Goal: Transaction & Acquisition: Purchase product/service

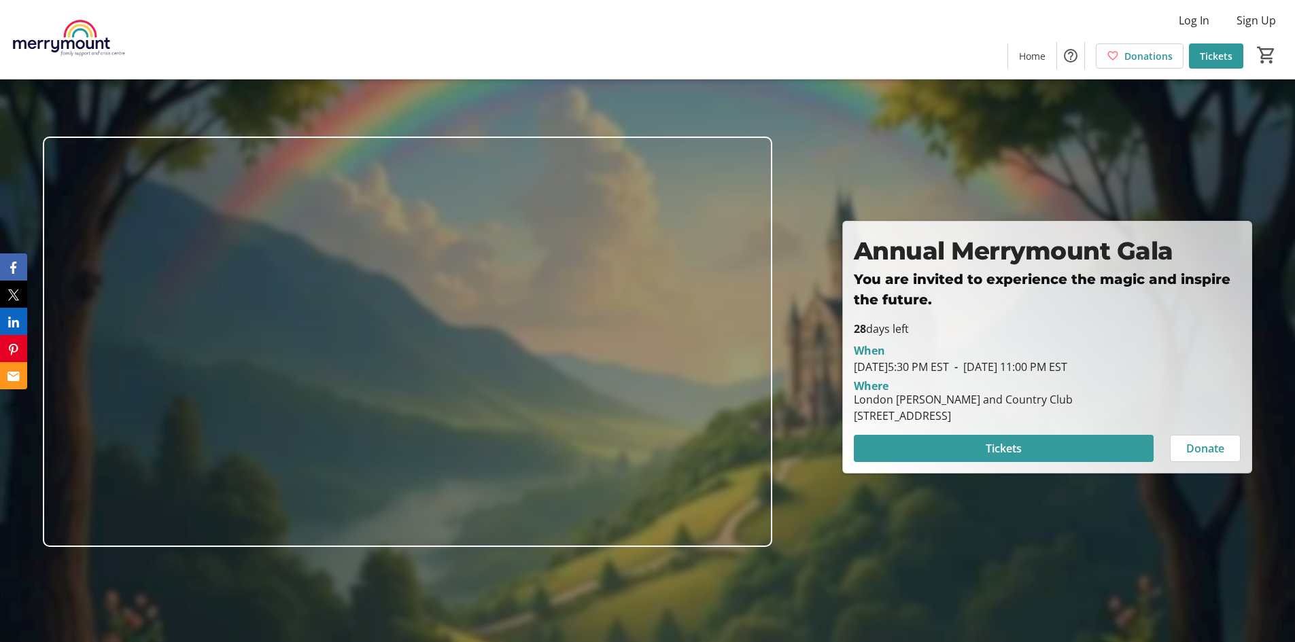
click at [981, 444] on span at bounding box center [1003, 448] width 300 height 33
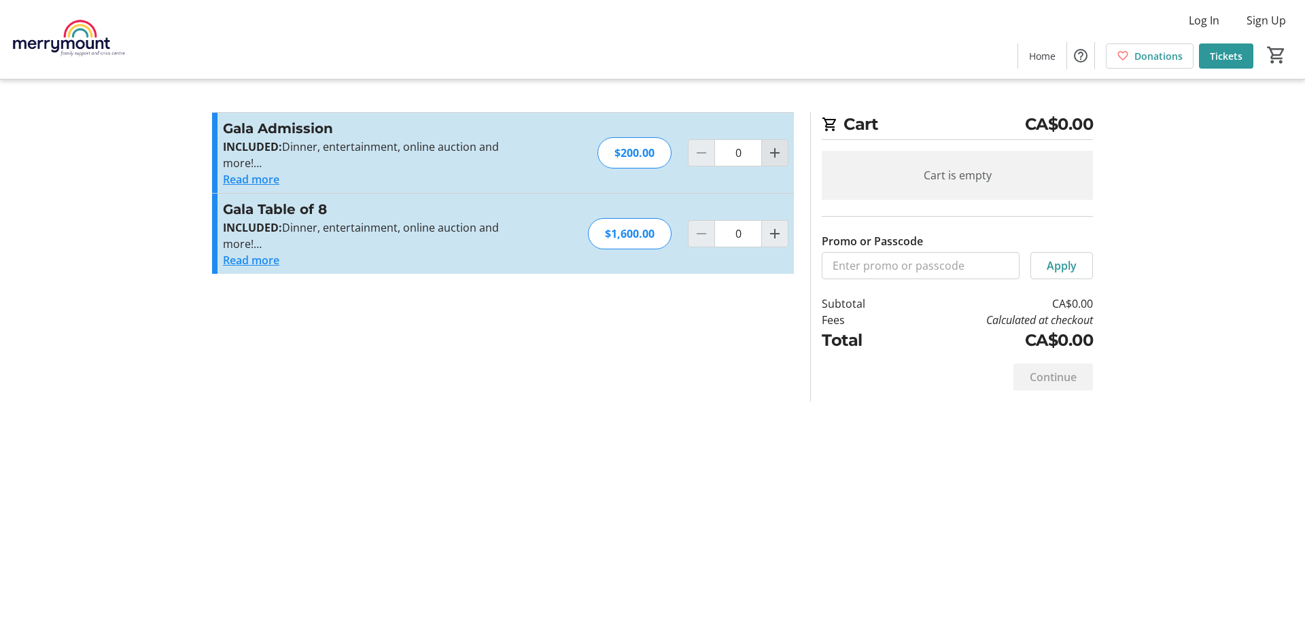
click at [775, 160] on mat-icon "Increment by one" at bounding box center [775, 153] width 16 height 16
type input "1"
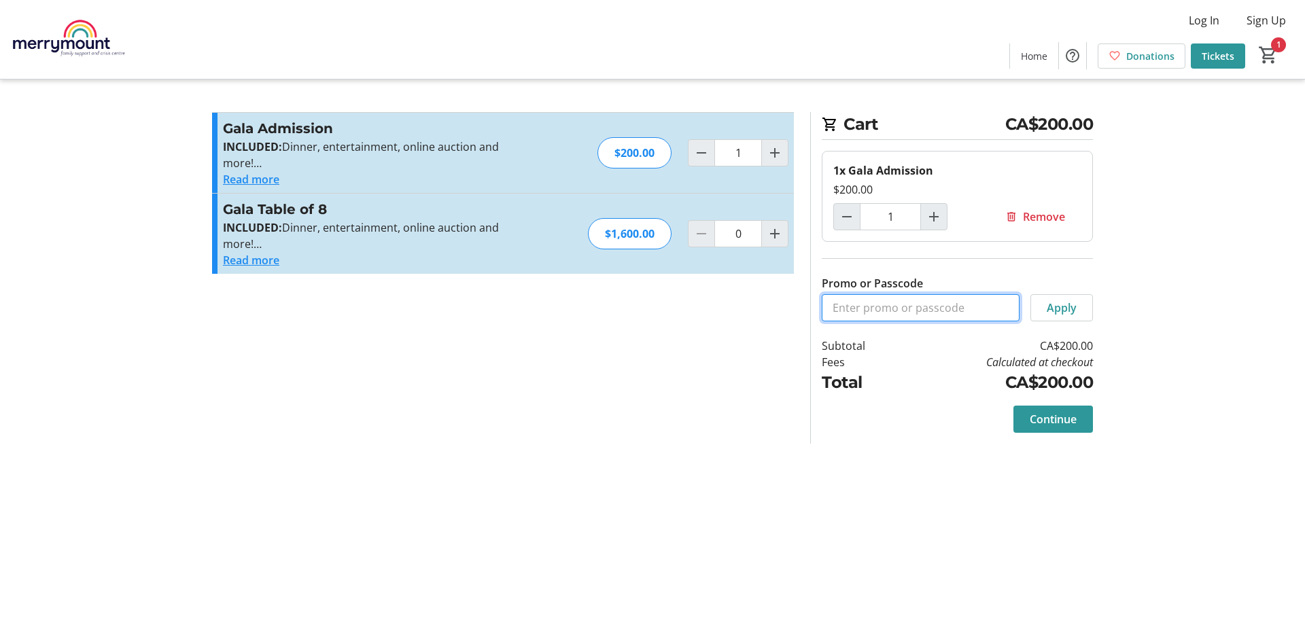
paste input "STAFF25"
type input "STAFF25"
click at [1056, 308] on span "Apply" at bounding box center [1061, 308] width 30 height 16
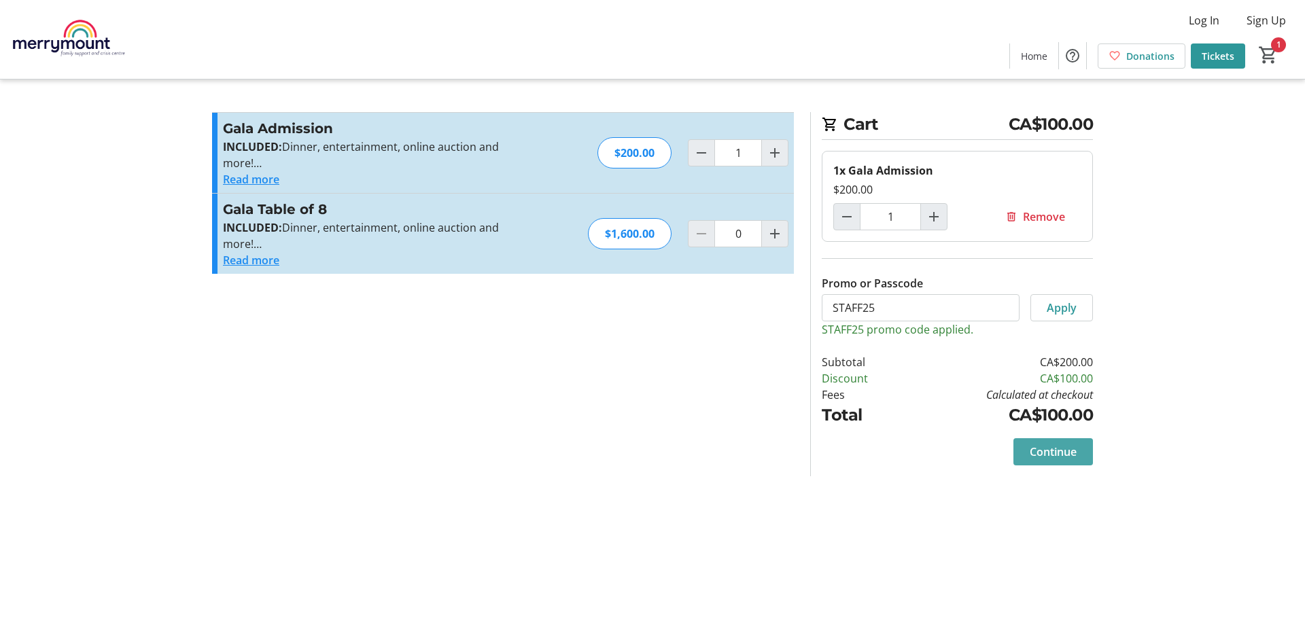
click at [1051, 463] on span at bounding box center [1053, 452] width 80 height 33
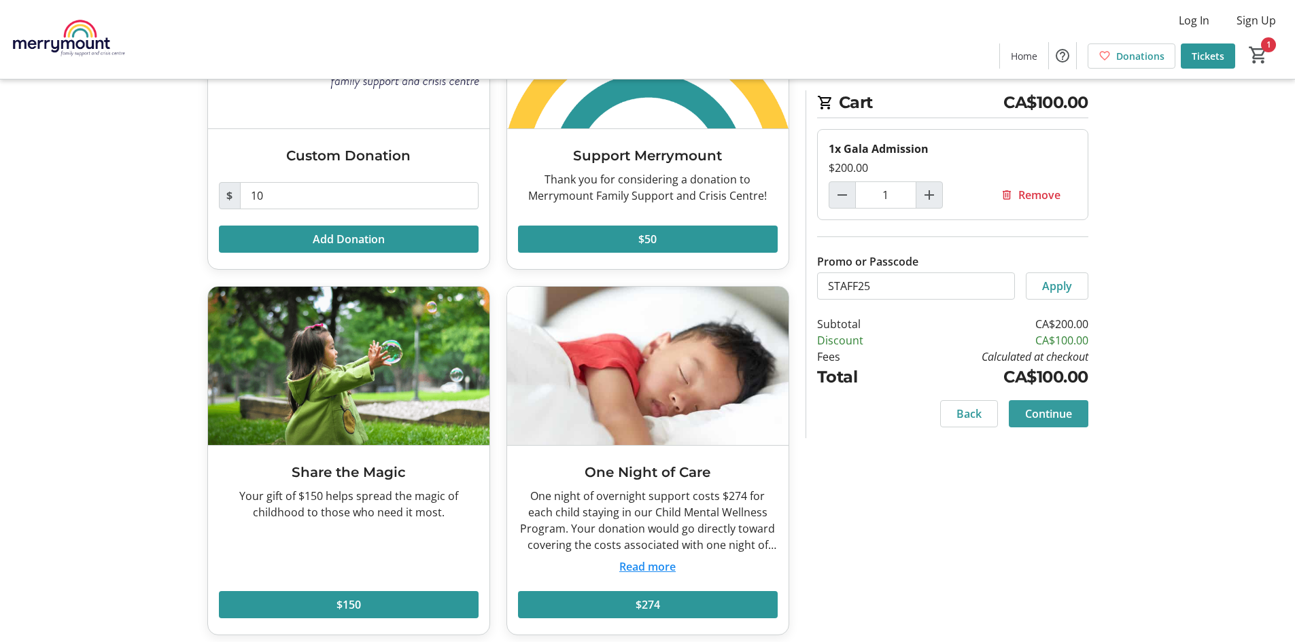
scroll to position [193, 0]
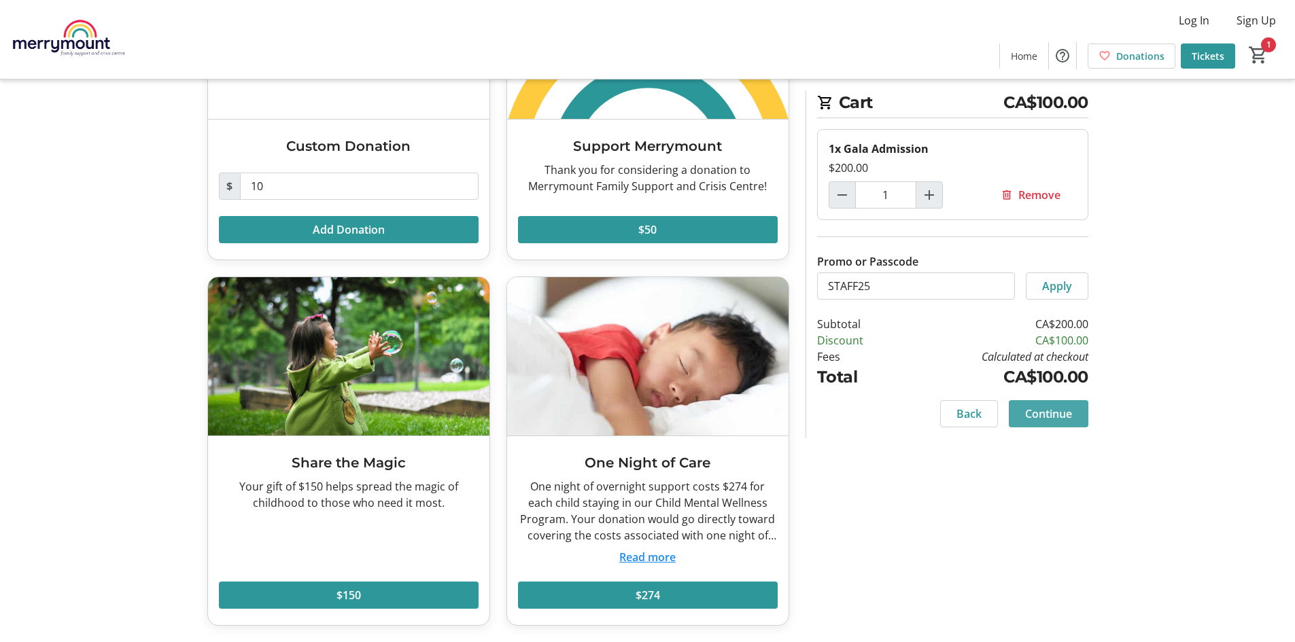
click at [1045, 418] on span "Continue" at bounding box center [1048, 414] width 47 height 16
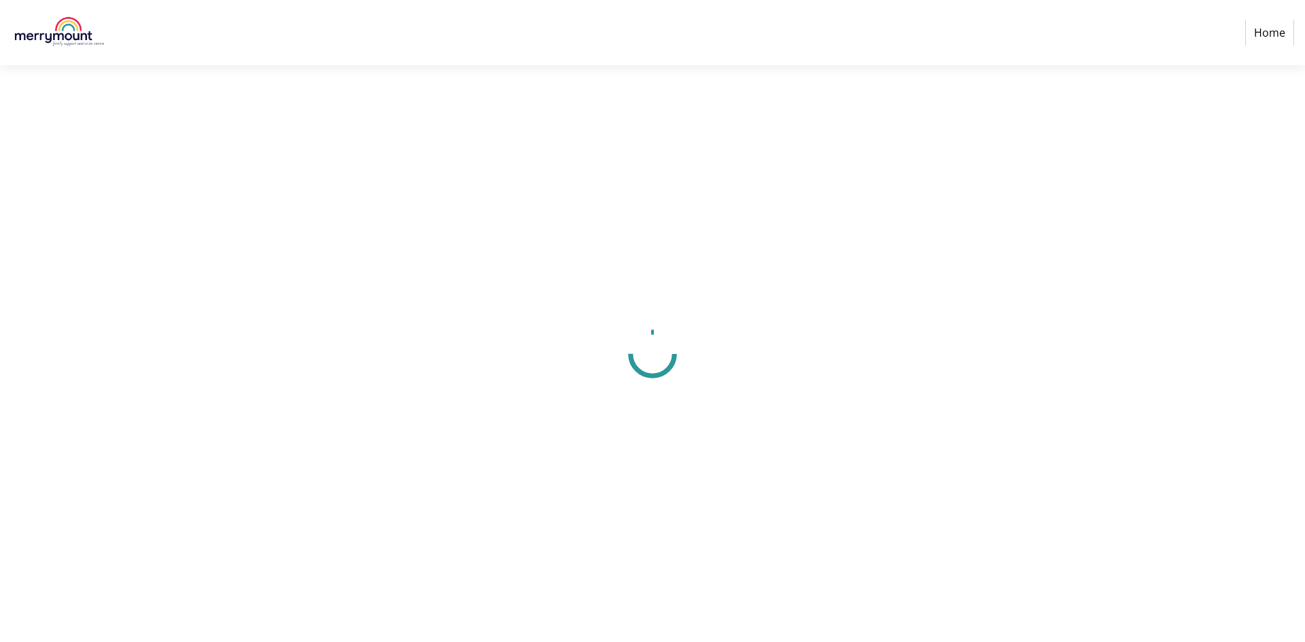
select select "CA"
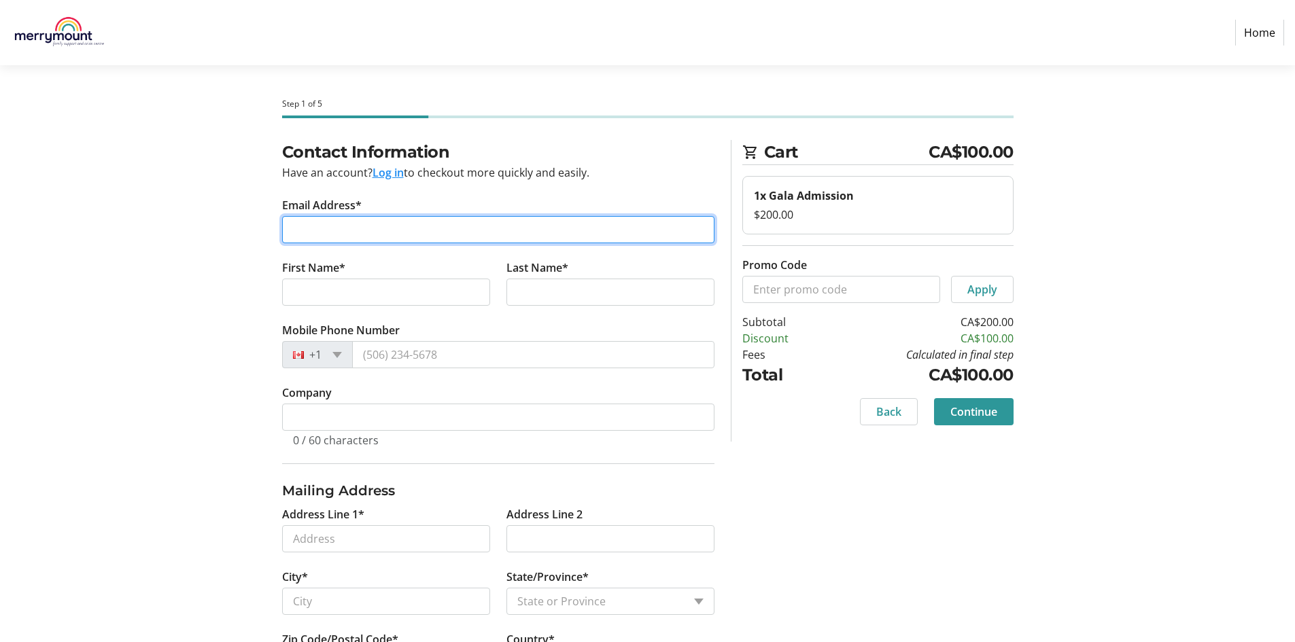
click at [370, 234] on input "Email Address*" at bounding box center [498, 229] width 432 height 27
type input "h"
type input "[EMAIL_ADDRESS][DOMAIN_NAME]"
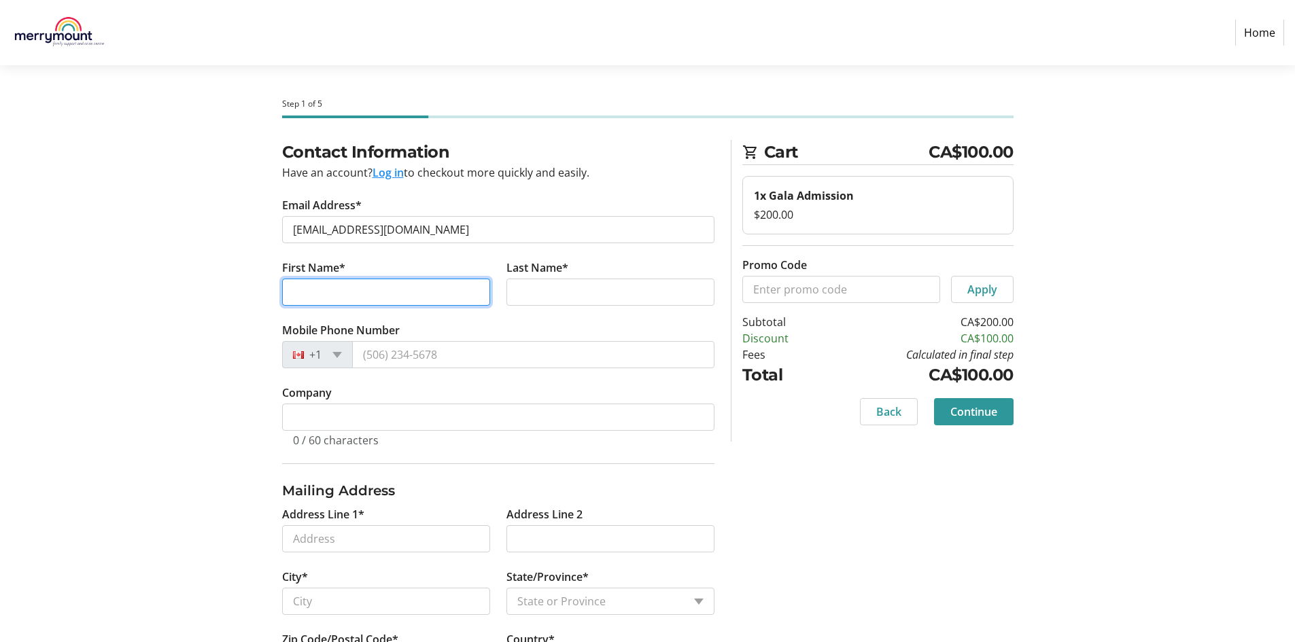
click at [395, 292] on input "First Name*" at bounding box center [386, 292] width 208 height 27
type input "[PERSON_NAME]"
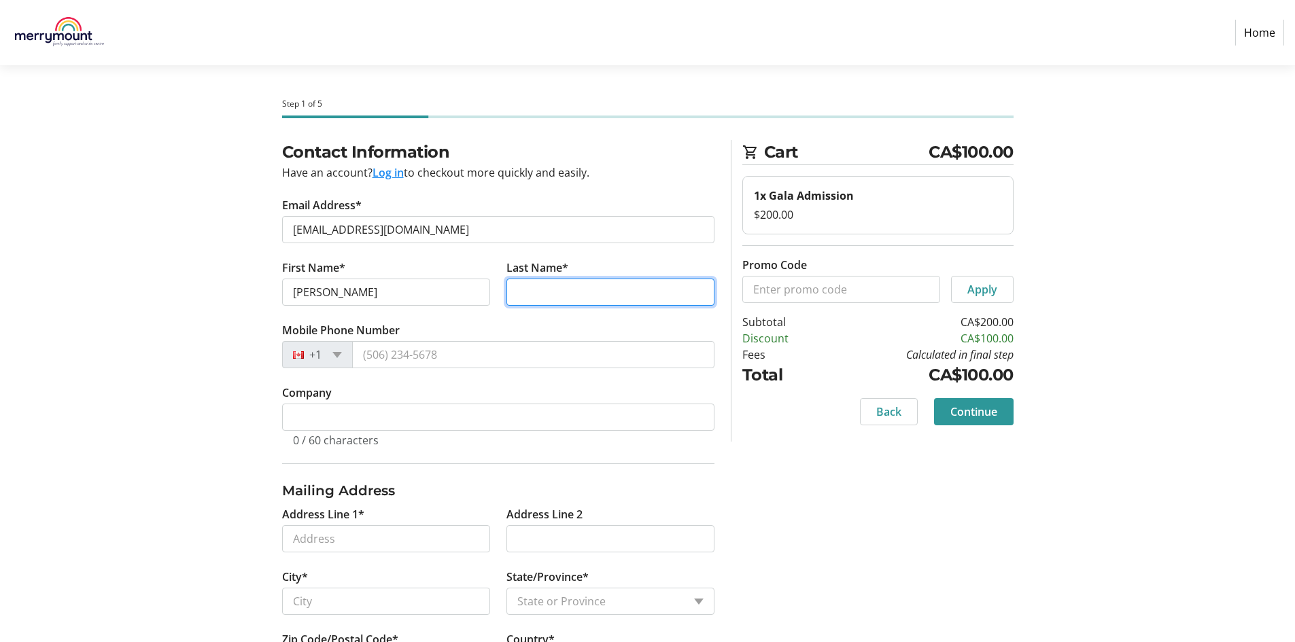
click at [558, 279] on input "Last Name*" at bounding box center [610, 292] width 208 height 27
type input "[PERSON_NAME]"
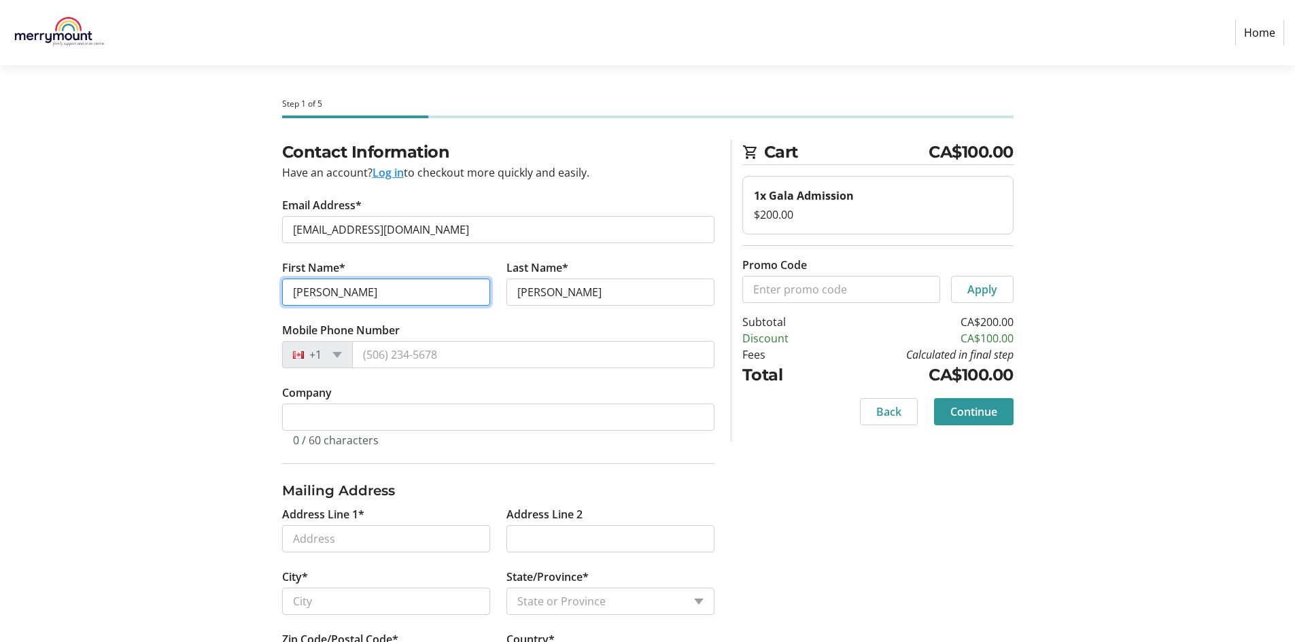
drag, startPoint x: 309, startPoint y: 295, endPoint x: 165, endPoint y: 279, distance: 144.9
click at [165, 279] on section "Step 1 of 5 Cart CA$100.00 1x Gala Admission $200.00 Promo Code Apply Subtotal …" at bounding box center [647, 439] width 1295 height 749
type input "[PERSON_NAME]"
click at [418, 340] on tr-form-field "Mobile Phone Number +1" at bounding box center [498, 353] width 432 height 63
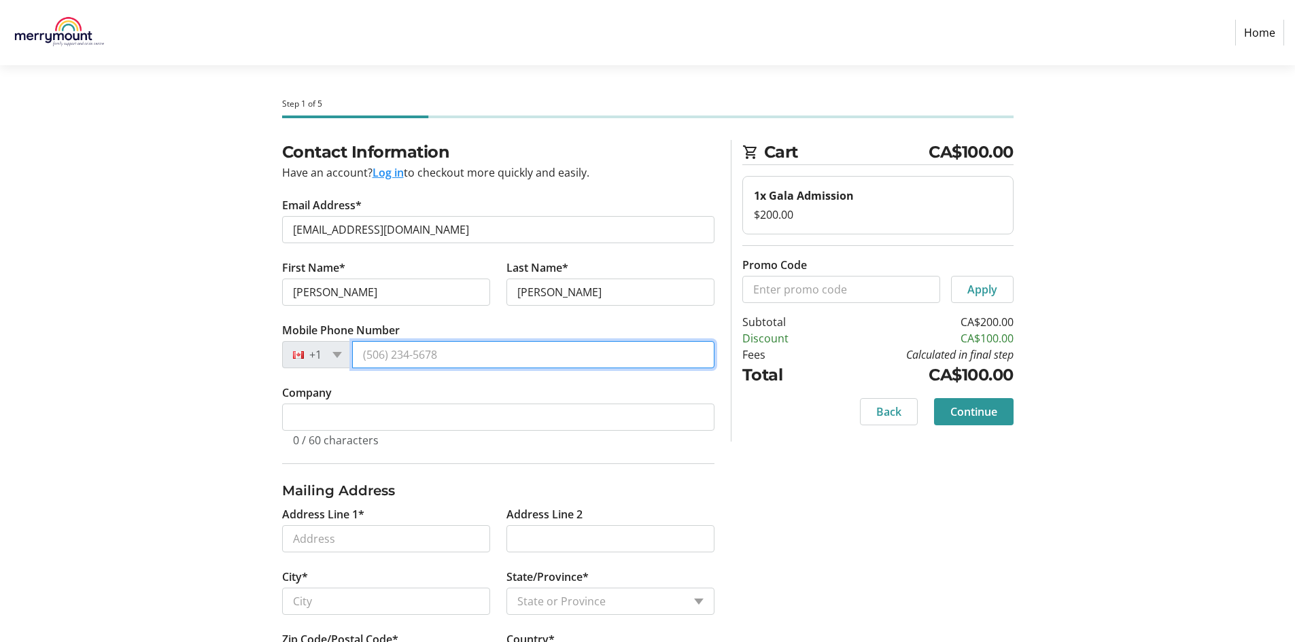
click at [421, 351] on input "Mobile Phone Number" at bounding box center [533, 354] width 362 height 27
type input "[PHONE_NUMBER]"
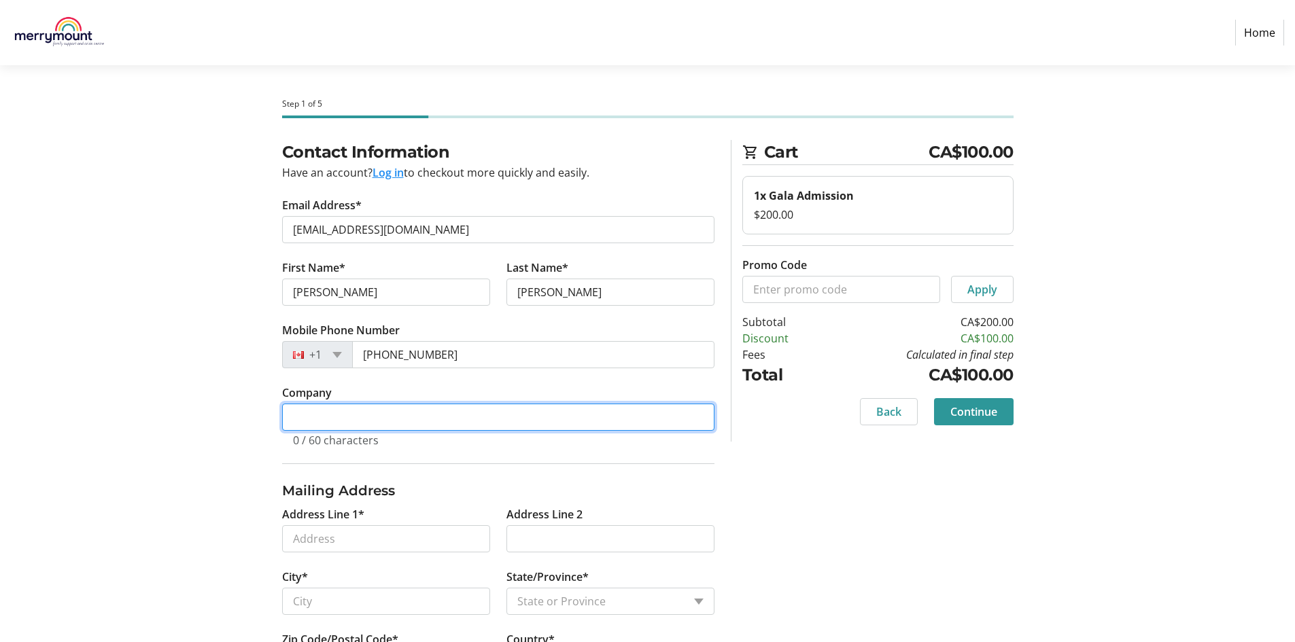
click at [395, 414] on input "Company" at bounding box center [498, 417] width 432 height 27
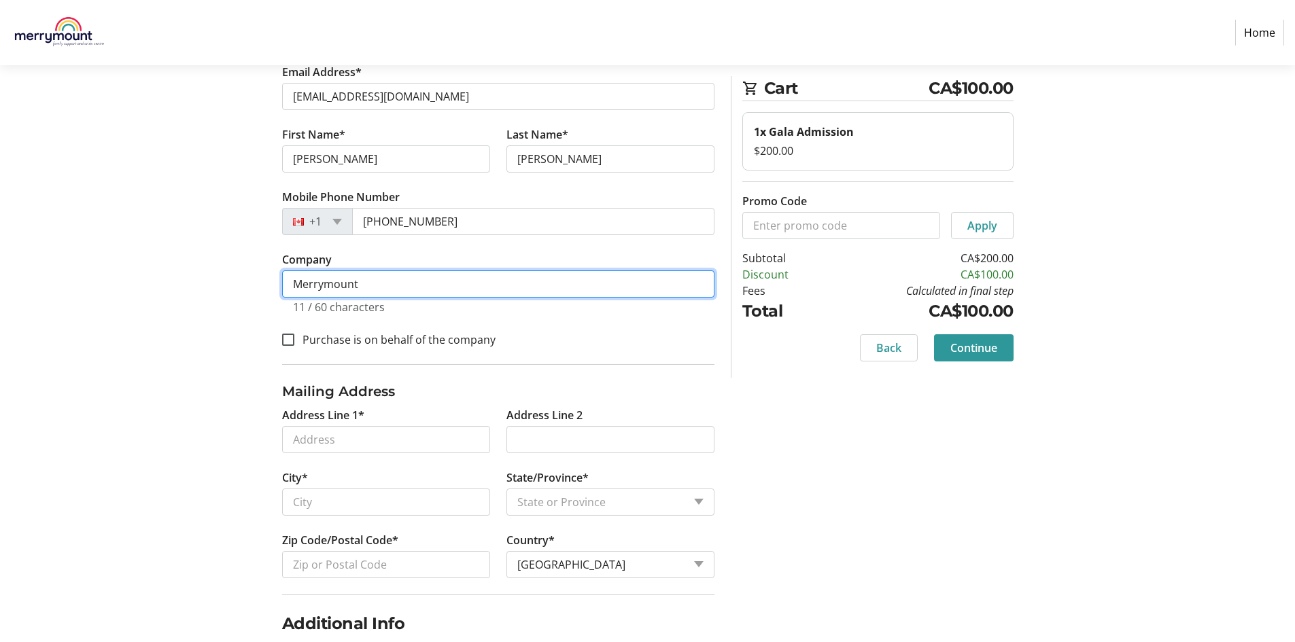
scroll to position [136, 0]
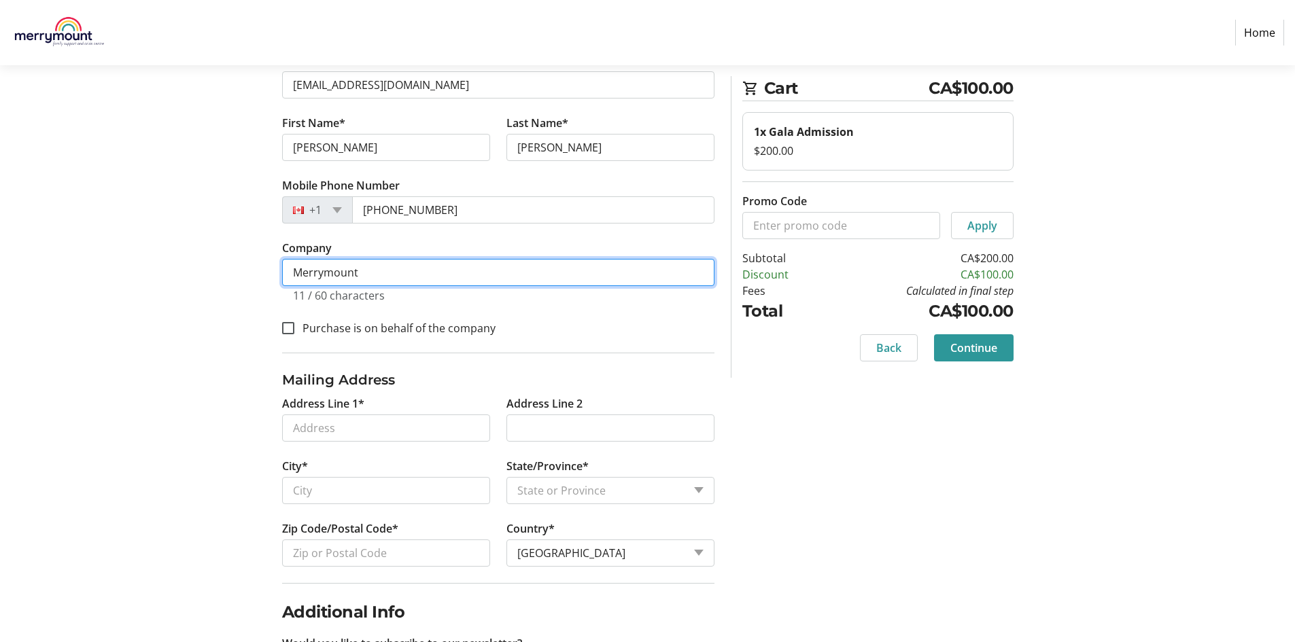
type input "Merrymount"
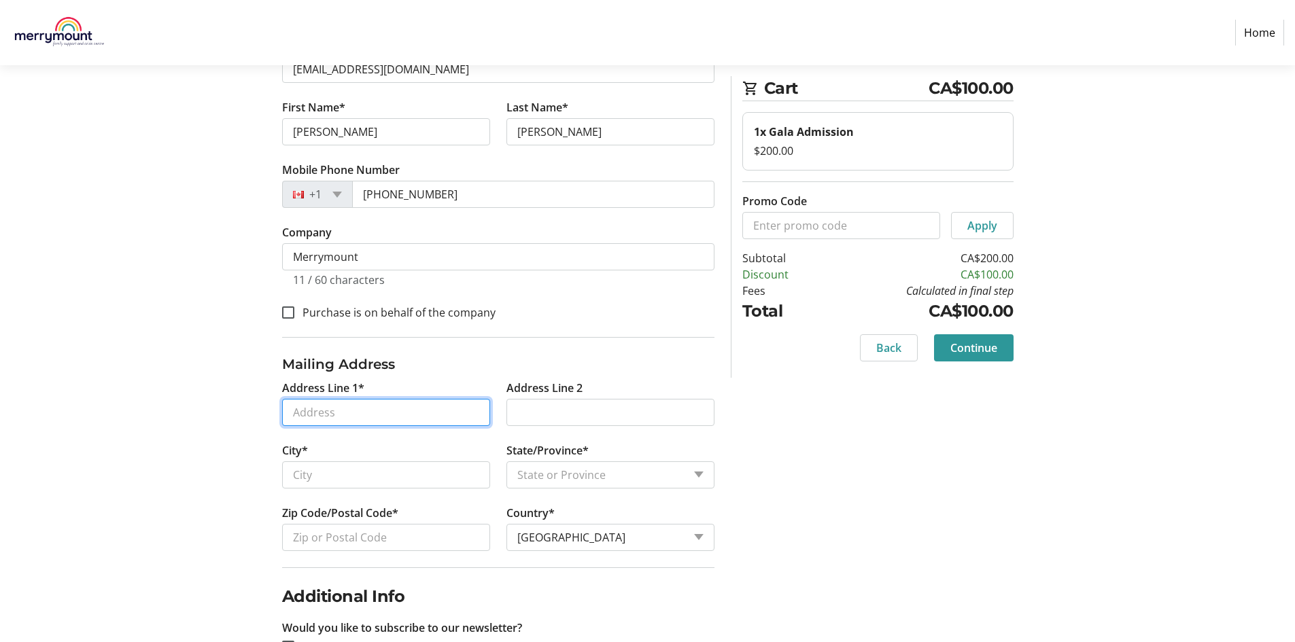
click at [294, 436] on div "Address Line 1* Address Line 2 City* State/Province* State or Province State or…" at bounding box center [498, 474] width 448 height 188
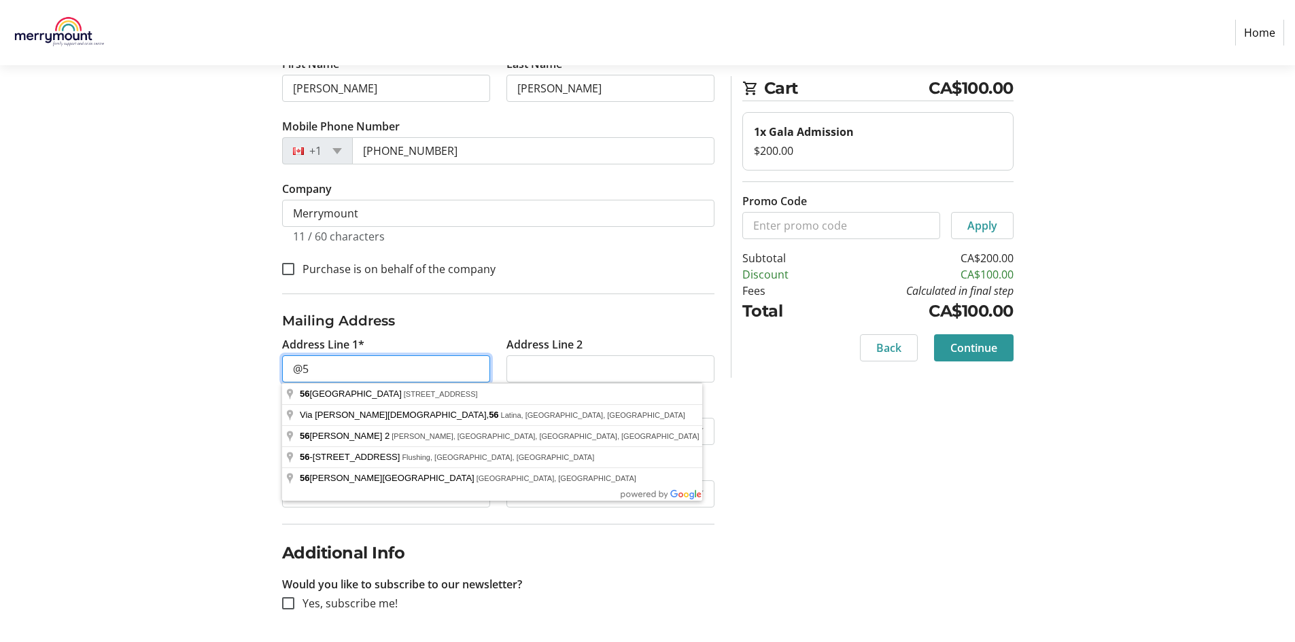
type input "@"
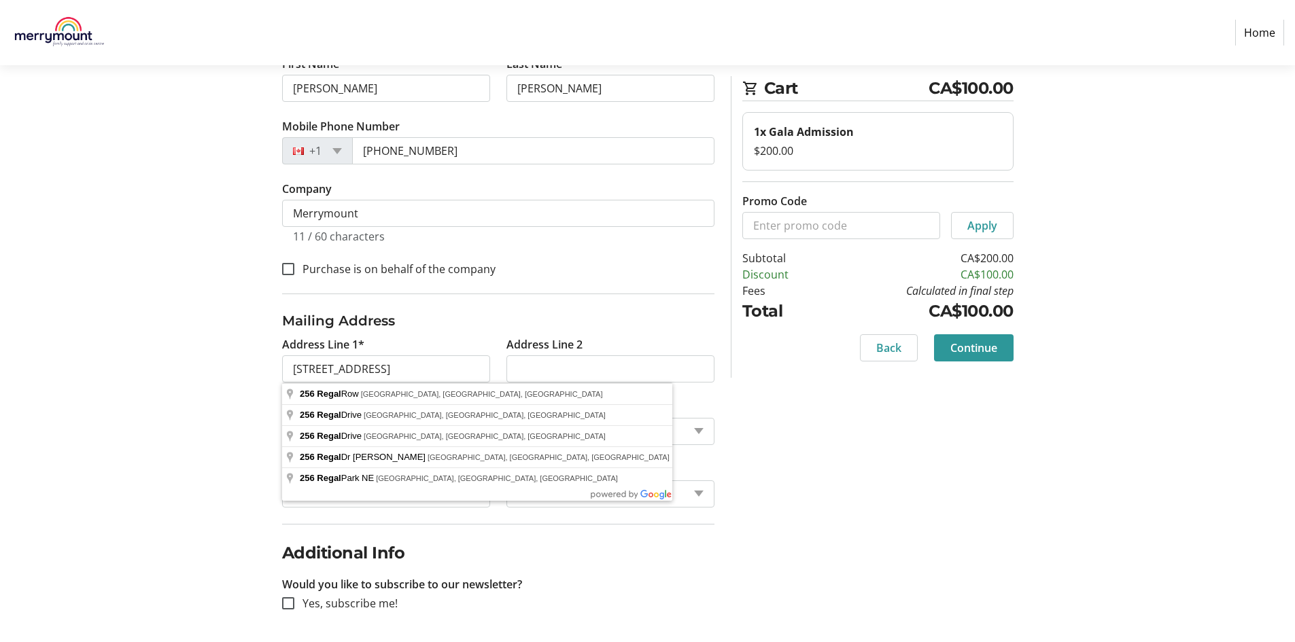
type input "[STREET_ADDRESS]"
type input "[GEOGRAPHIC_DATA]"
select select "ON"
type input "N5Y 4Z9"
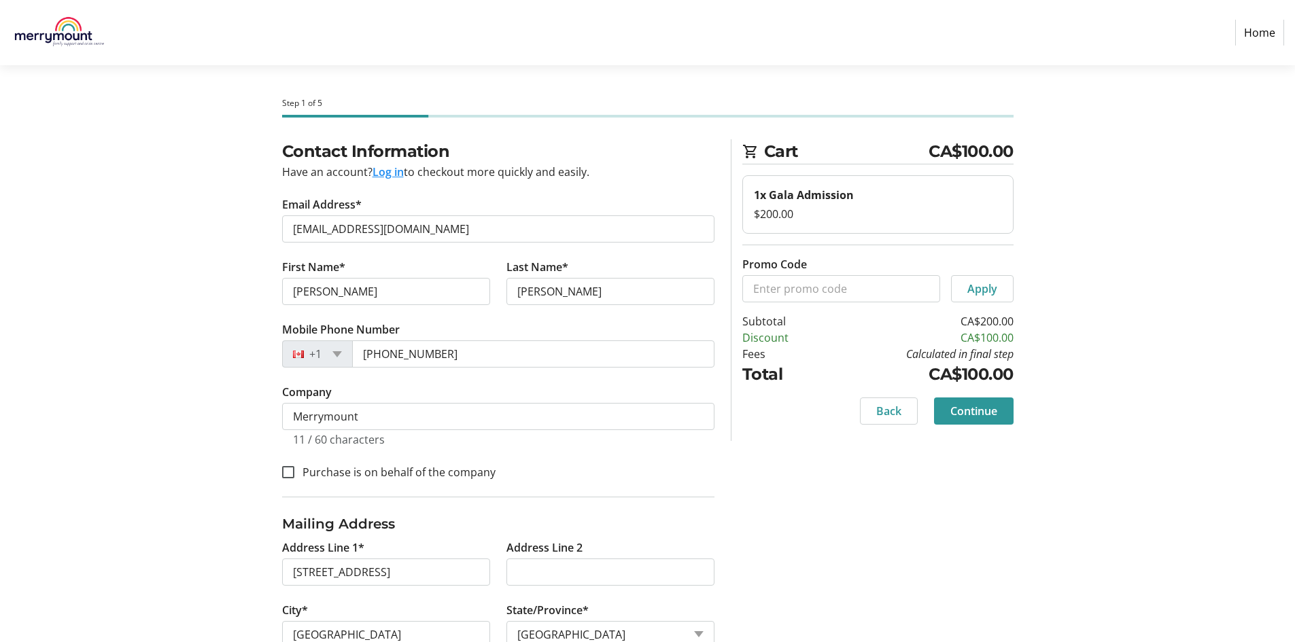
scroll to position [0, 0]
click at [979, 402] on span at bounding box center [974, 411] width 80 height 33
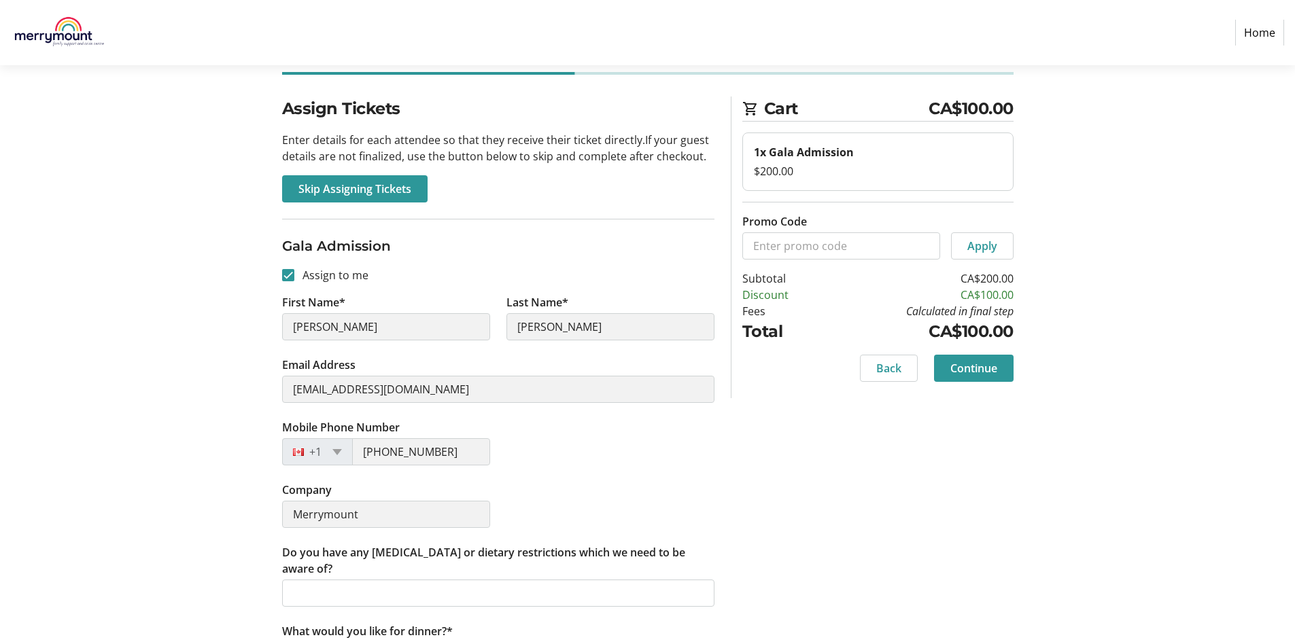
scroll to position [87, 0]
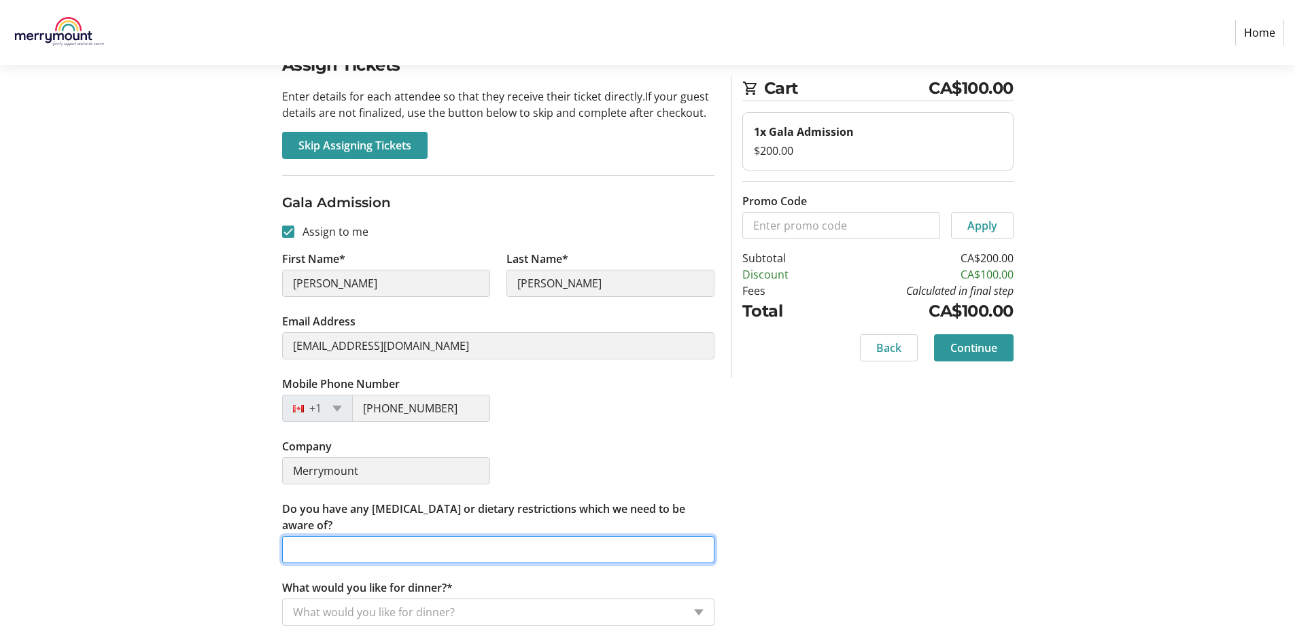
click at [294, 557] on input "Do you have any [MEDICAL_DATA] or dietary restrictions which we need to be awar…" at bounding box center [498, 549] width 432 height 27
type input "Gluten and Dairy Free"
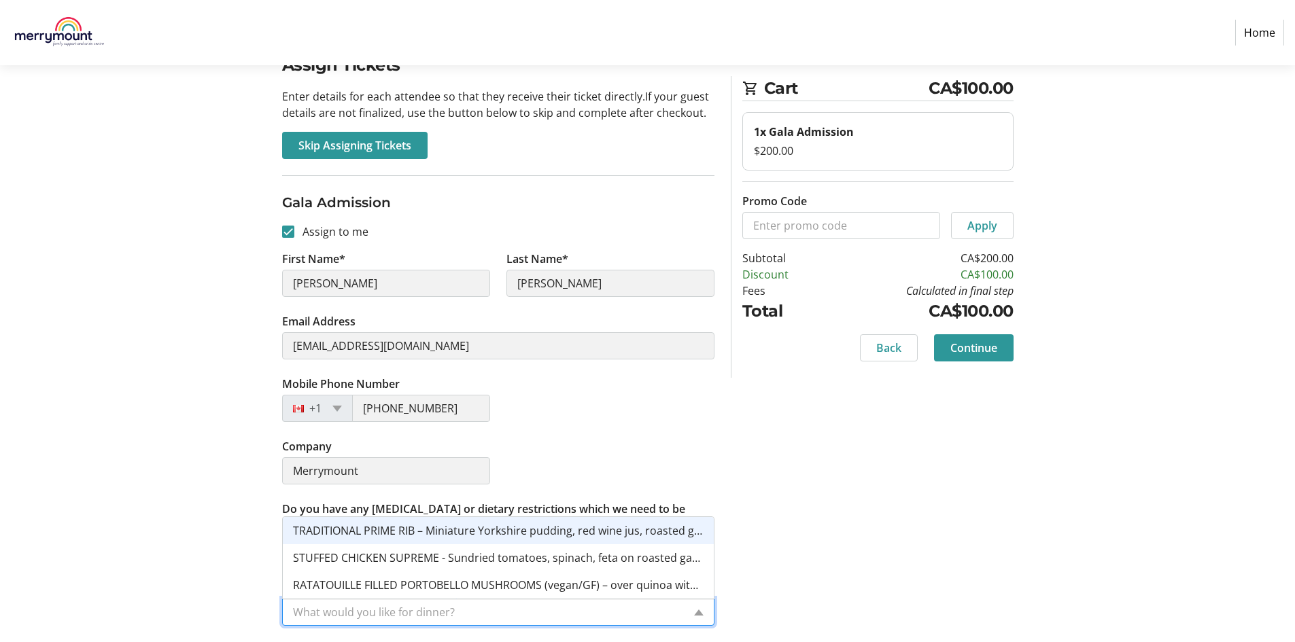
click at [369, 616] on input "What would you like for dinner?*" at bounding box center [488, 612] width 390 height 16
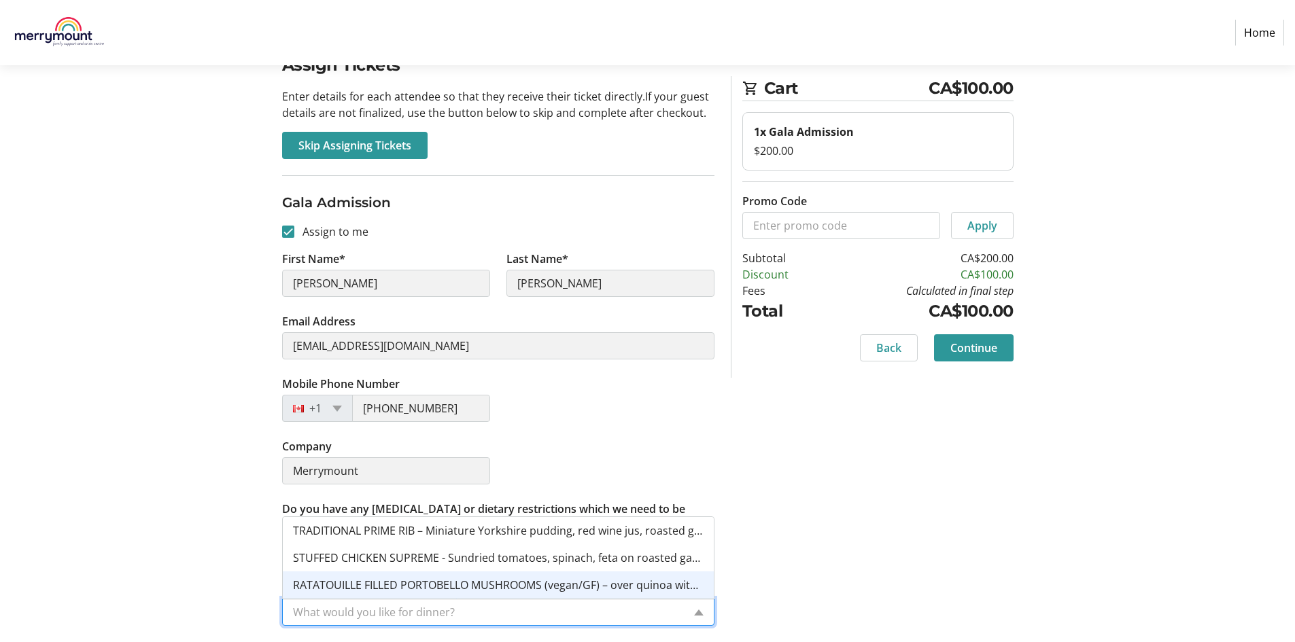
click at [361, 583] on span "RATATOUILLE FILLED PORTOBELLO MUSHROOMS (vegan/GF) – over quinoa with balsamic …" at bounding box center [533, 585] width 481 height 15
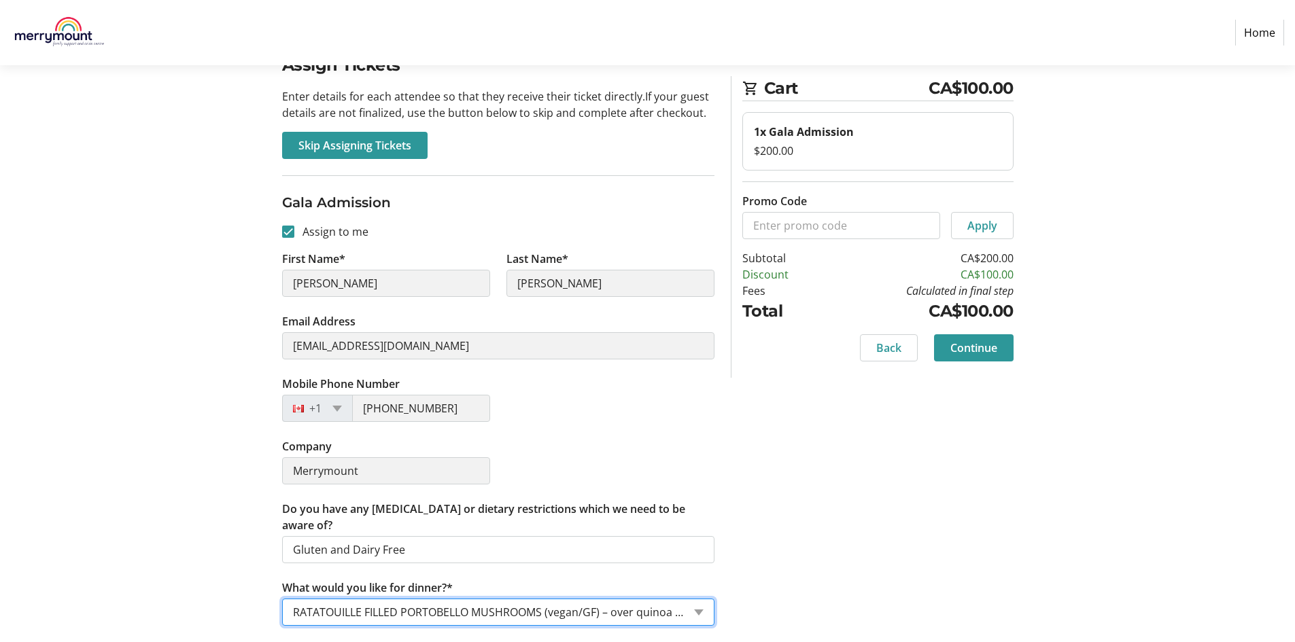
click at [529, 611] on input "What would you like for dinner?*" at bounding box center [488, 612] width 390 height 16
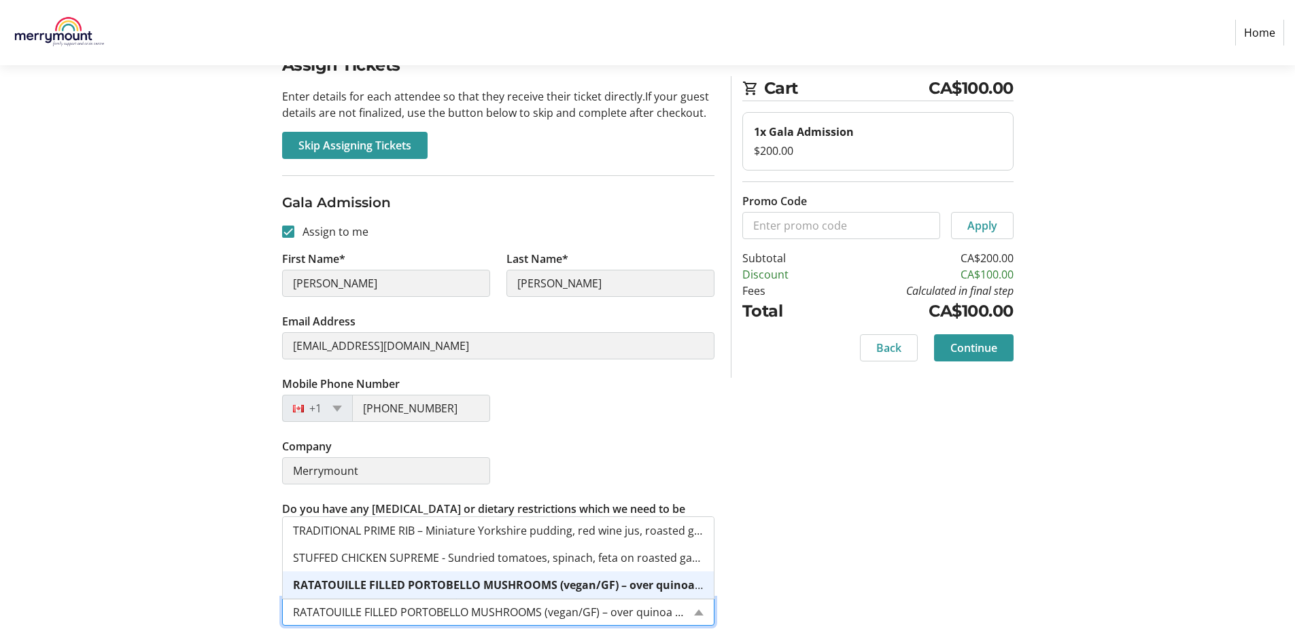
click at [458, 616] on input "What would you like for dinner?*" at bounding box center [488, 612] width 390 height 16
click at [820, 571] on div "Assign Tickets Enter details for each attendee so that they receive their ticke…" at bounding box center [647, 347] width 897 height 589
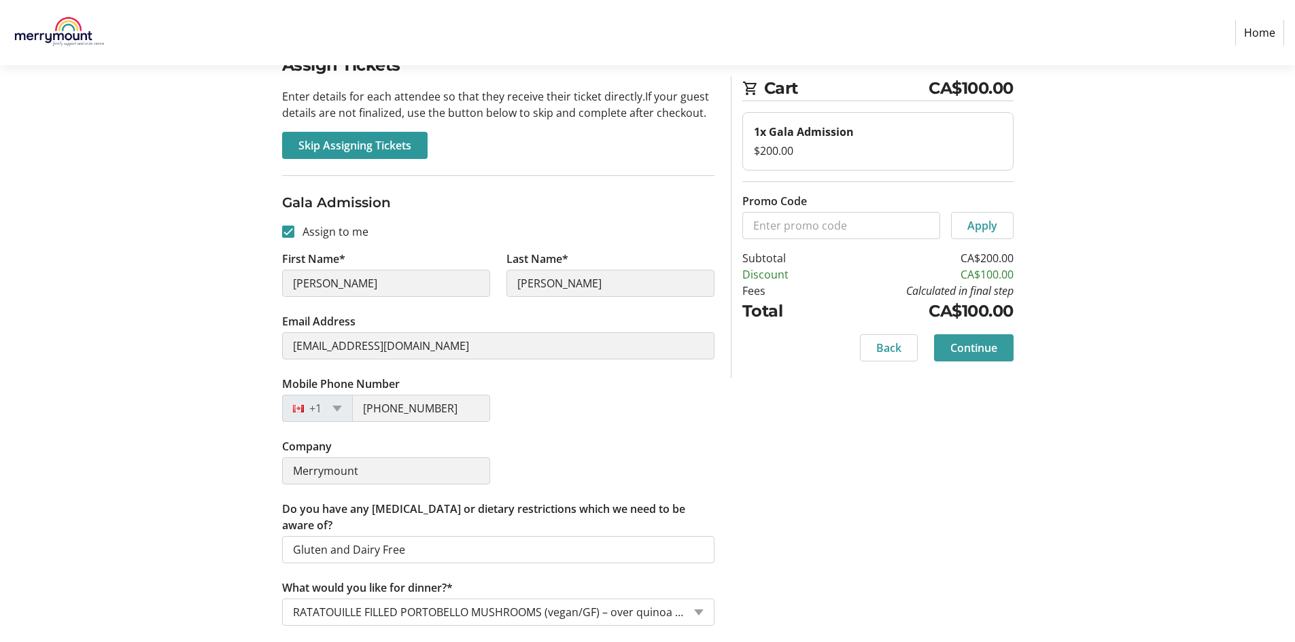
click at [980, 351] on span "Continue" at bounding box center [973, 348] width 47 height 16
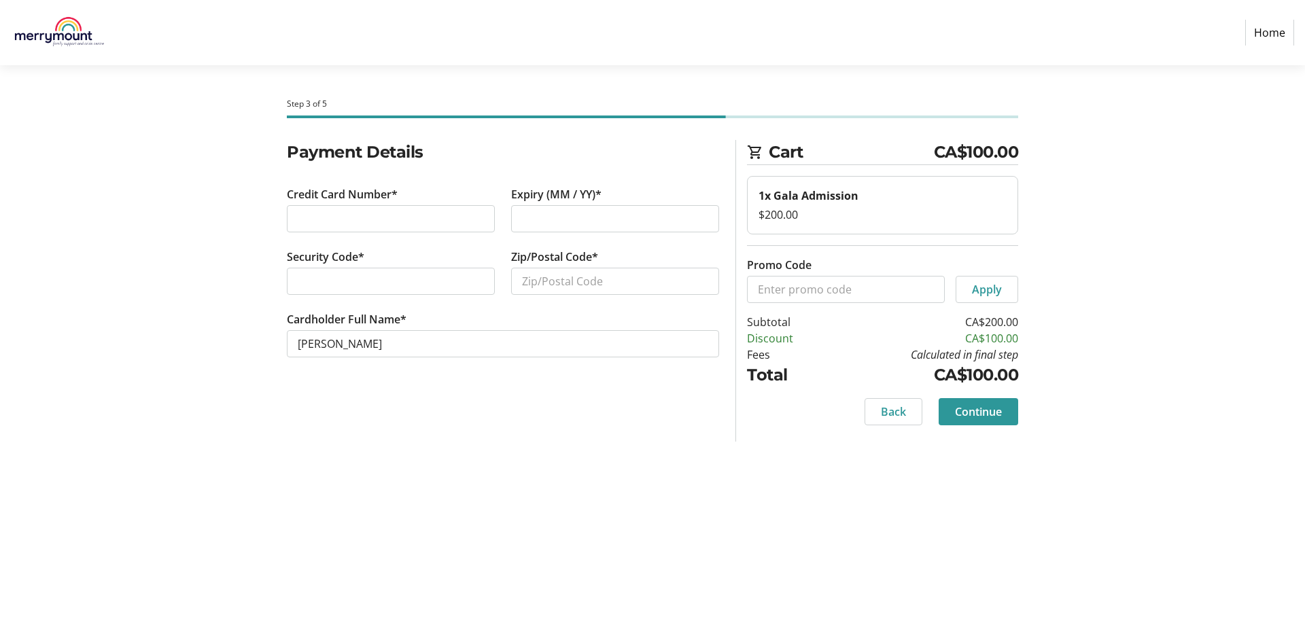
click at [284, 291] on div "Security Code*" at bounding box center [391, 280] width 224 height 63
click at [560, 274] on input "Zip/Postal Code*" at bounding box center [615, 281] width 208 height 27
type input "N5Y 4Z9"
click at [979, 412] on span "Continue" at bounding box center [978, 412] width 47 height 16
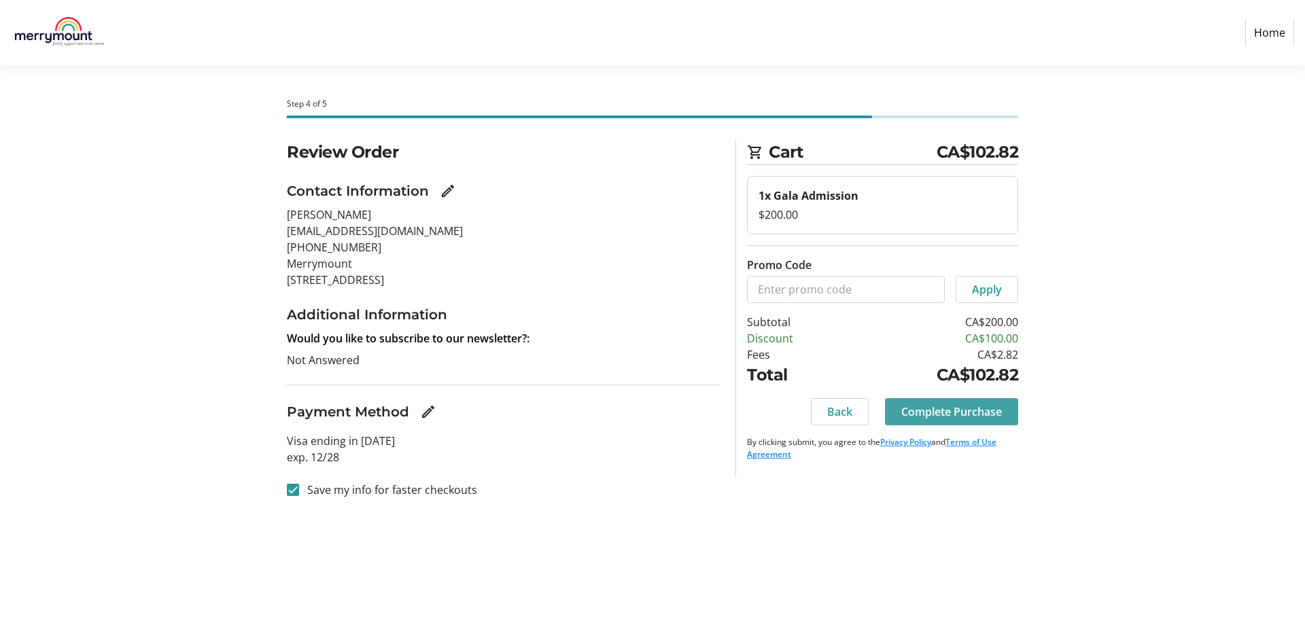
click at [979, 412] on span "Complete Purchase" at bounding box center [951, 412] width 101 height 16
